Goal: Information Seeking & Learning: Check status

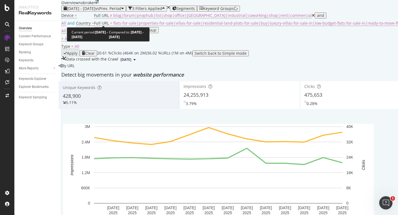
click at [79, 11] on span "[DATE] - [DATE]" at bounding box center [81, 8] width 28 height 5
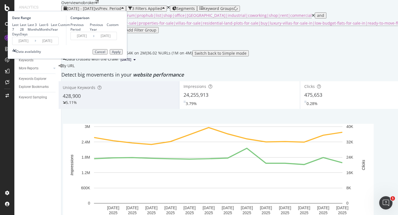
click at [35, 45] on input "[DATE]" at bounding box center [23, 41] width 22 height 8
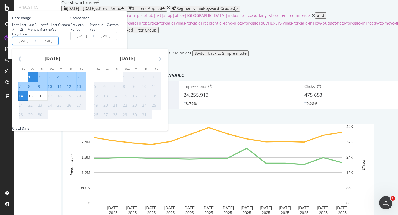
click at [30, 80] on div "1" at bounding box center [29, 77] width 2 height 6
click at [42, 99] on div "16" at bounding box center [40, 96] width 4 height 6
type input "[DATE]"
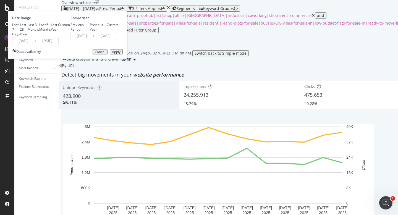
click at [120, 54] on div "Apply" at bounding box center [116, 52] width 9 height 4
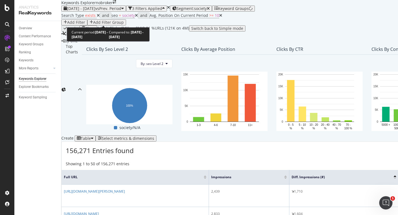
click at [93, 11] on span "[DATE] - [DATE]" at bounding box center [81, 8] width 28 height 5
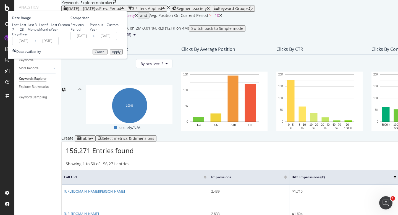
click at [59, 45] on div "2025/09/01 Navigate forward to interact with the calendar and select a date. Pr…" at bounding box center [35, 41] width 46 height 8
click at [35, 45] on input "[DATE]" at bounding box center [23, 41] width 22 height 8
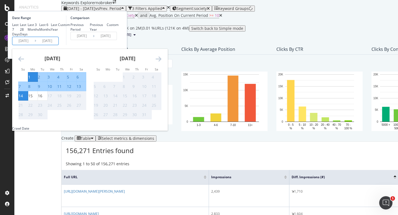
click at [30, 80] on div "1" at bounding box center [29, 77] width 2 height 6
click at [42, 99] on div "16" at bounding box center [40, 96] width 4 height 6
type input "[DATE]"
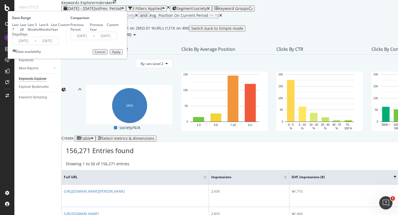
click at [120, 54] on div "Apply" at bounding box center [116, 52] width 9 height 4
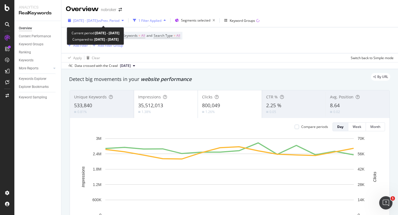
click at [96, 19] on span "[DATE] - [DATE]" at bounding box center [85, 20] width 24 height 5
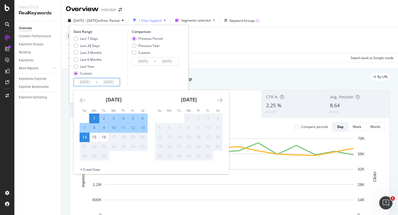
click at [80, 81] on input "[DATE]" at bounding box center [85, 82] width 22 height 8
click at [93, 117] on div "1" at bounding box center [94, 119] width 9 height 6
click at [104, 141] on div "16" at bounding box center [103, 137] width 9 height 9
type input "2025/09/16"
type input "2025/08/16"
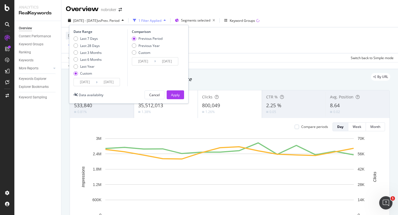
click at [172, 93] on div "Apply" at bounding box center [175, 95] width 9 height 5
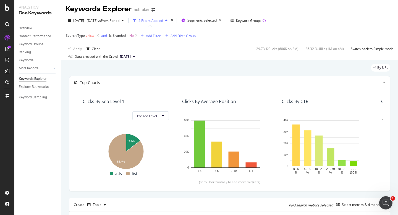
click at [107, 15] on div "2025 Sep. 1st - Sep. 14th vs Prev. Period 2 Filters Applied Segments selected K…" at bounding box center [229, 37] width 337 height 46
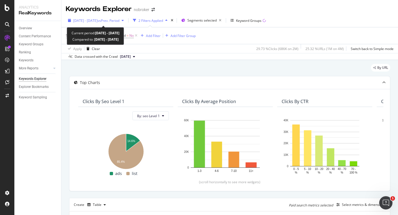
click at [98, 19] on span "[DATE] - [DATE]" at bounding box center [85, 20] width 24 height 5
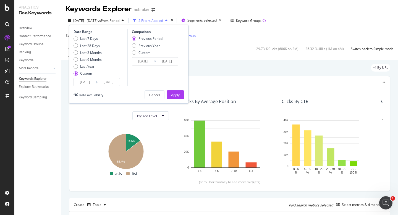
click at [80, 84] on input "[DATE]" at bounding box center [85, 82] width 22 height 8
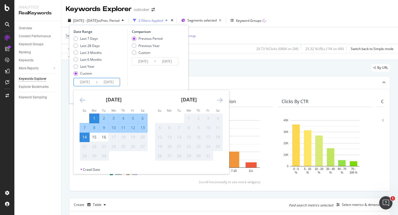
click at [93, 119] on div "1" at bounding box center [94, 119] width 9 height 6
click at [103, 137] on div "16" at bounding box center [103, 137] width 9 height 6
type input "[DATE]"
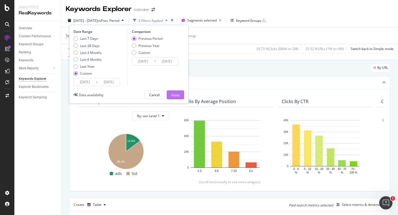
click at [178, 94] on div "Apply" at bounding box center [175, 95] width 9 height 5
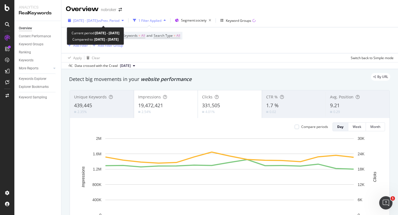
click at [119, 22] on span "vs Prev. Period" at bounding box center [109, 20] width 22 height 5
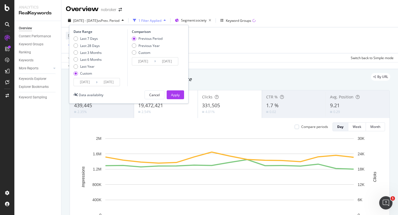
click at [81, 83] on input "[DATE]" at bounding box center [85, 82] width 22 height 8
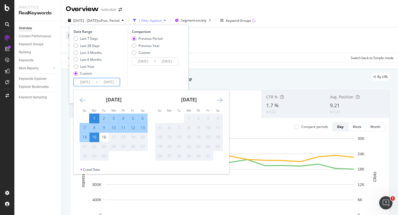
click at [93, 117] on div "1" at bounding box center [94, 119] width 9 height 6
click at [94, 118] on div "1" at bounding box center [94, 119] width 9 height 6
type input "[DATE]"
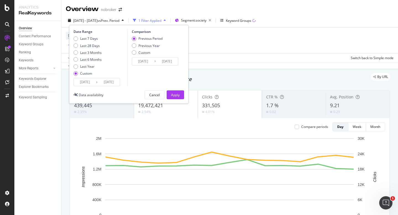
click at [89, 80] on input "[DATE]" at bounding box center [85, 82] width 22 height 8
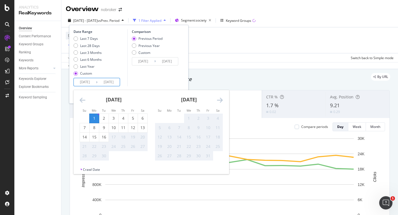
click at [95, 118] on div "1" at bounding box center [94, 119] width 9 height 6
click at [103, 139] on div "16" at bounding box center [103, 137] width 9 height 6
type input "2025/09/16"
type input "2025/08/16"
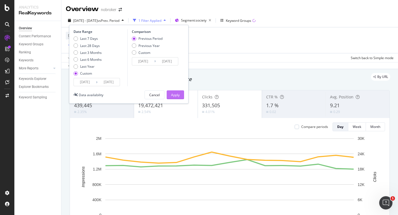
click at [177, 93] on div "Apply" at bounding box center [175, 95] width 9 height 5
